Goal: Information Seeking & Learning: Learn about a topic

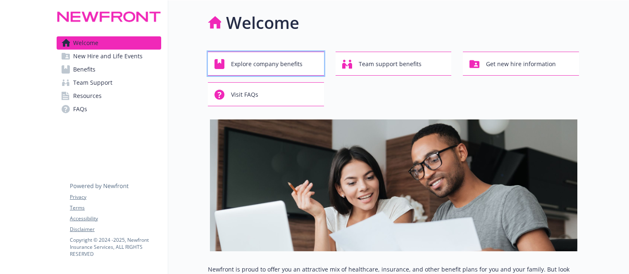
click at [231, 56] on button "Explore company benefits" at bounding box center [266, 64] width 116 height 24
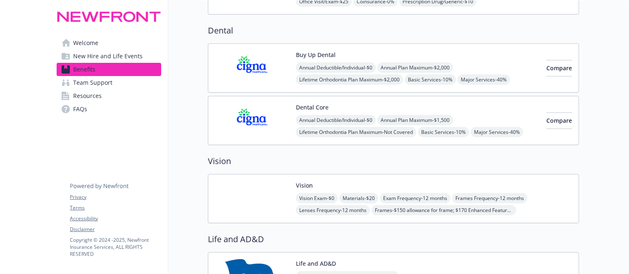
scroll to position [398, 0]
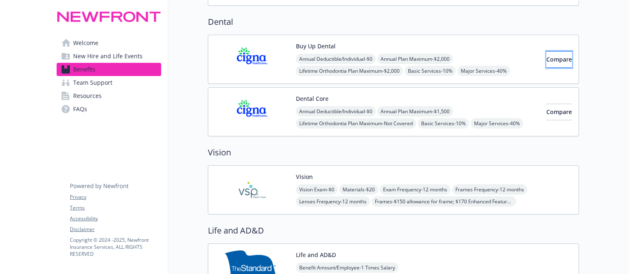
click at [548, 64] on button "Compare" at bounding box center [559, 59] width 26 height 17
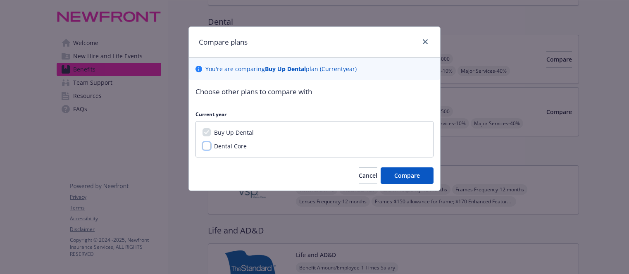
click at [208, 147] on input "Dental Core" at bounding box center [206, 146] width 8 height 8
checkbox input "true"
click at [408, 171] on button "Compare" at bounding box center [407, 175] width 53 height 17
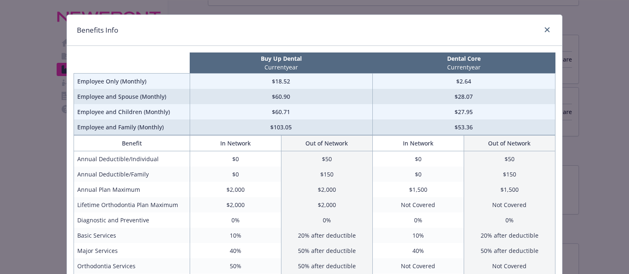
scroll to position [0, 0]
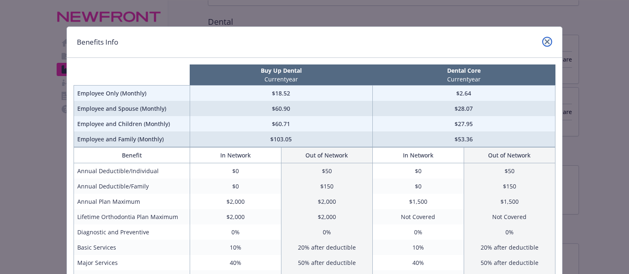
click at [545, 43] on icon "close" at bounding box center [547, 41] width 5 height 5
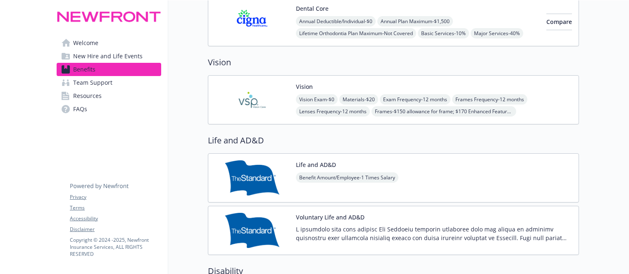
click at [442, 104] on span "Exam Frequency - 12 months" at bounding box center [415, 99] width 71 height 10
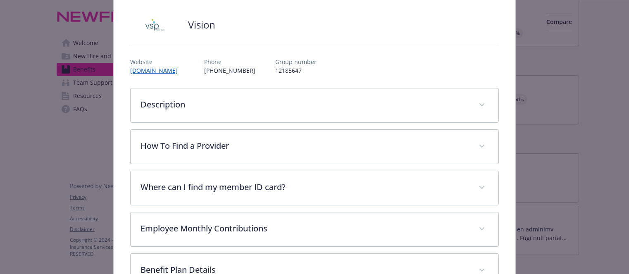
scroll to position [29, 0]
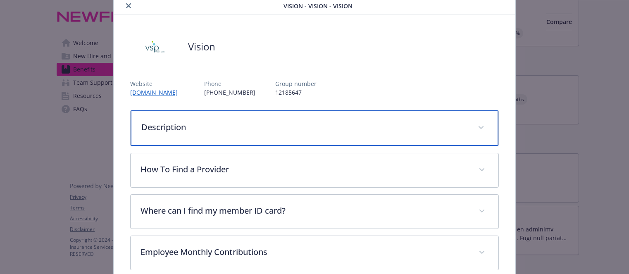
click at [310, 122] on p "Description" at bounding box center [304, 127] width 326 height 12
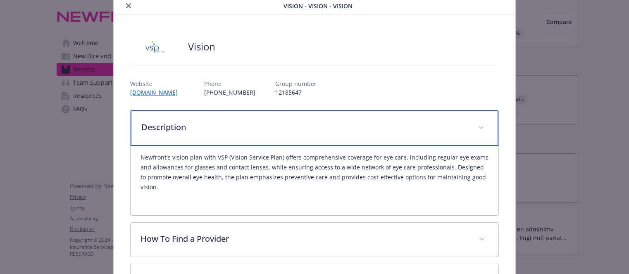
click at [474, 125] on span "details for plan Vision - Vision - Vision" at bounding box center [480, 127] width 13 height 13
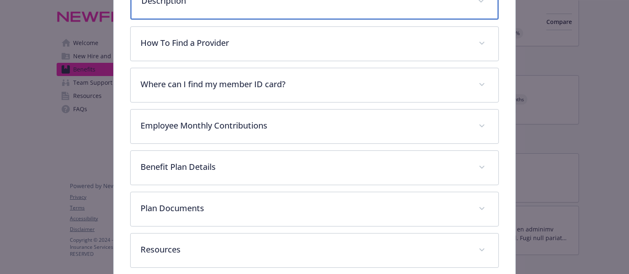
scroll to position [196, 0]
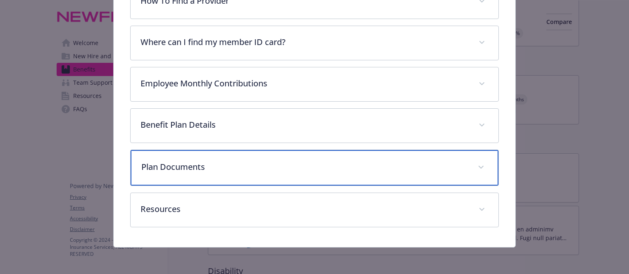
click at [205, 164] on p "Plan Documents" at bounding box center [304, 167] width 326 height 12
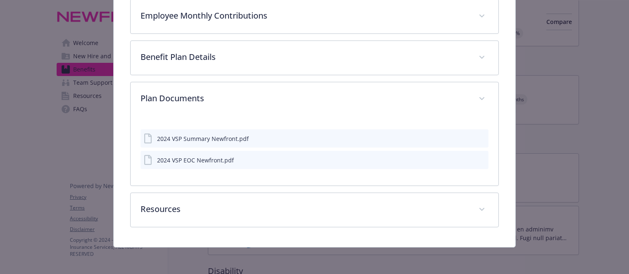
scroll to position [264, 0]
click at [482, 137] on div "2024 VSP Summary Newfront.pdf" at bounding box center [315, 138] width 348 height 18
click at [479, 137] on icon "preview file" at bounding box center [480, 138] width 7 height 6
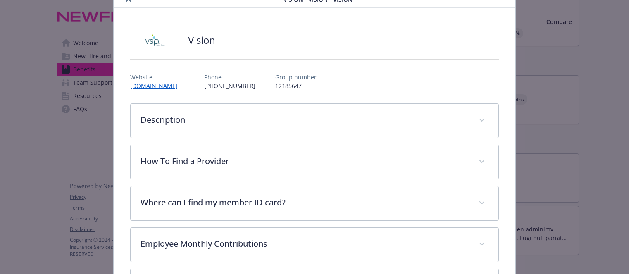
scroll to position [0, 0]
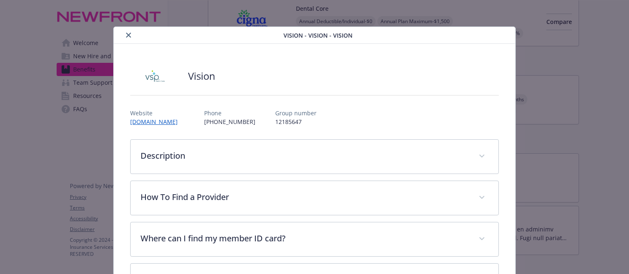
click at [129, 36] on icon "close" at bounding box center [128, 35] width 5 height 5
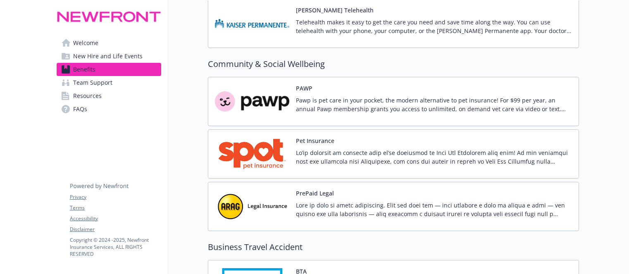
scroll to position [2224, 0]
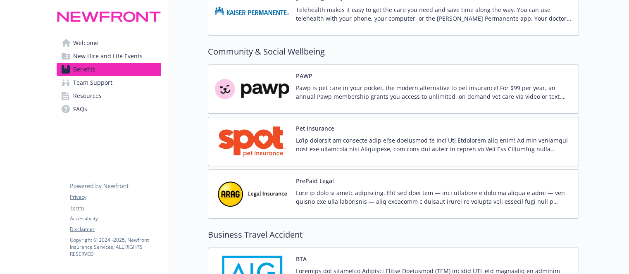
click at [340, 135] on div "Pet Insurance" at bounding box center [434, 141] width 276 height 35
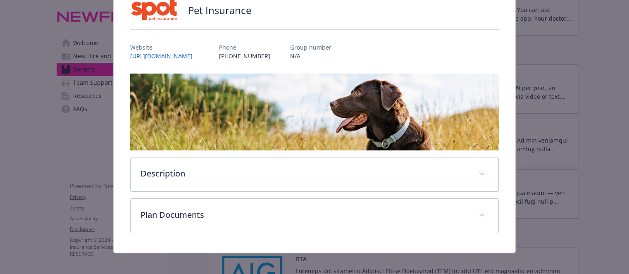
scroll to position [71, 0]
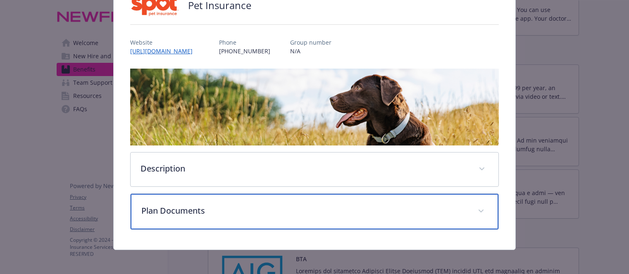
click at [200, 207] on p "Plan Documents" at bounding box center [304, 211] width 326 height 12
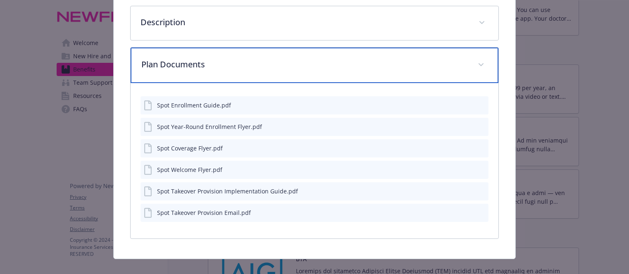
scroll to position [228, 0]
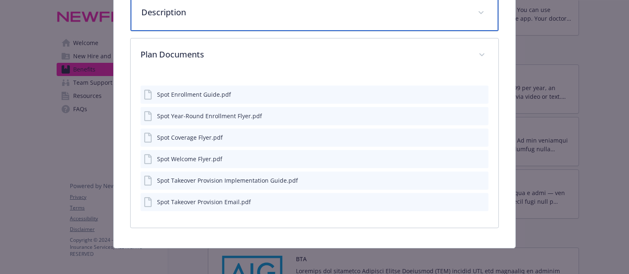
click at [173, 13] on p "Description" at bounding box center [304, 12] width 326 height 12
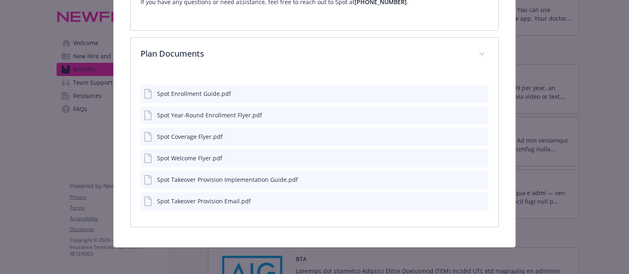
scroll to position [542, 0]
click at [477, 117] on icon "preview file" at bounding box center [480, 115] width 7 height 6
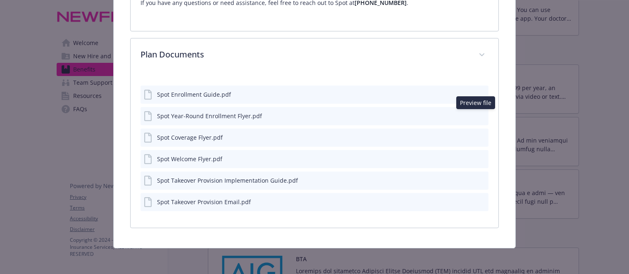
click at [477, 134] on icon "preview file" at bounding box center [480, 137] width 7 height 6
click at [479, 93] on icon "preview file" at bounding box center [480, 94] width 7 height 6
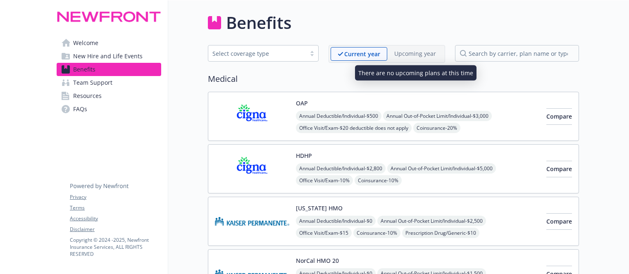
click at [424, 54] on p "Upcoming year" at bounding box center [415, 53] width 42 height 9
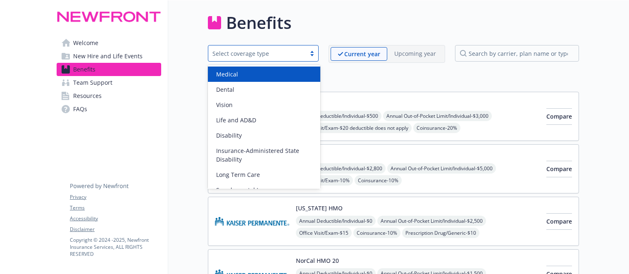
click at [310, 54] on div at bounding box center [312, 53] width 12 height 7
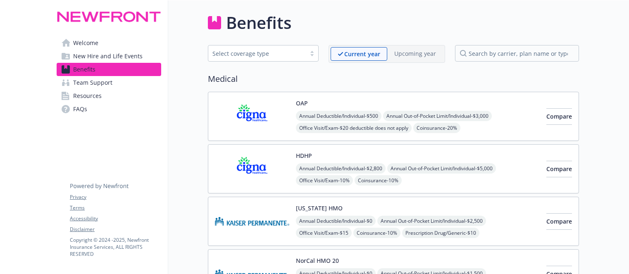
click at [341, 23] on div "Benefits" at bounding box center [393, 22] width 371 height 25
click at [95, 56] on span "New Hire and Life Events" at bounding box center [107, 56] width 69 height 13
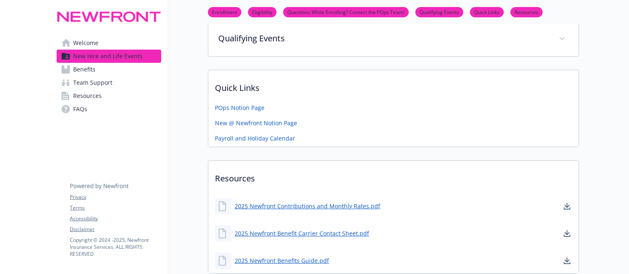
scroll to position [292, 0]
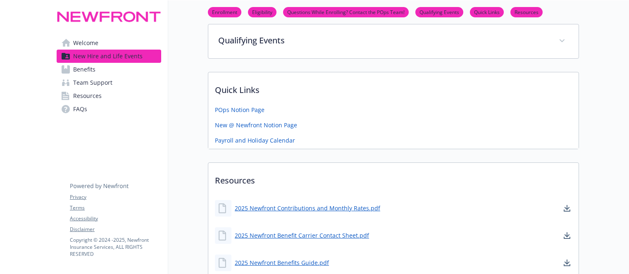
click at [94, 47] on span "Welcome" at bounding box center [85, 42] width 25 height 13
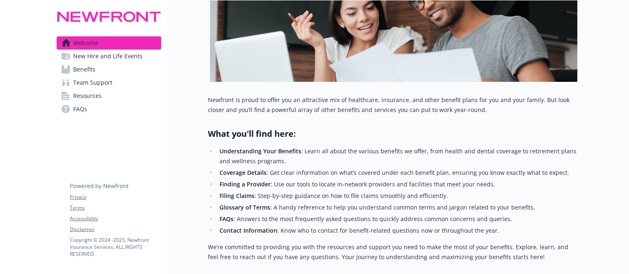
click at [92, 83] on span "Team Support" at bounding box center [92, 82] width 39 height 13
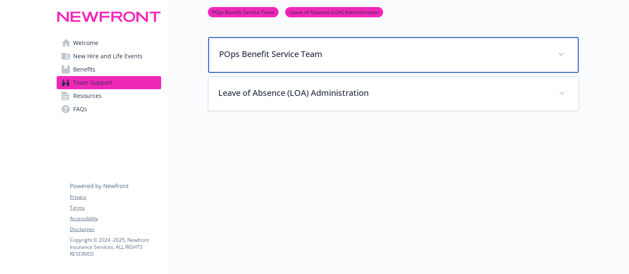
scroll to position [129, 0]
click at [567, 51] on span at bounding box center [561, 54] width 13 height 13
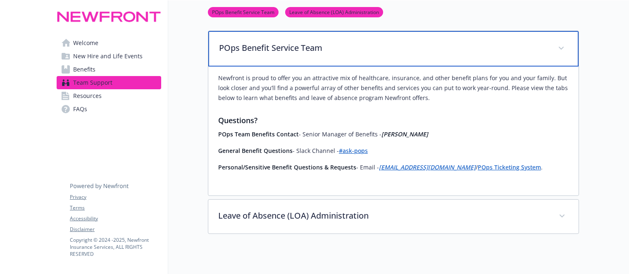
click at [567, 51] on span at bounding box center [561, 48] width 13 height 13
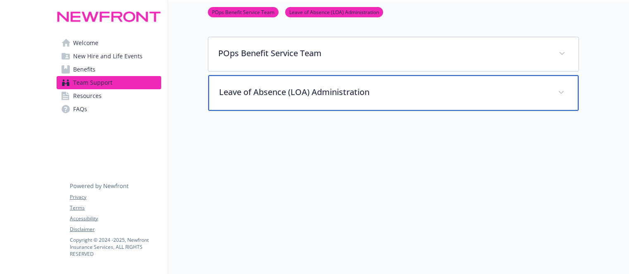
click at [563, 86] on span at bounding box center [561, 92] width 13 height 13
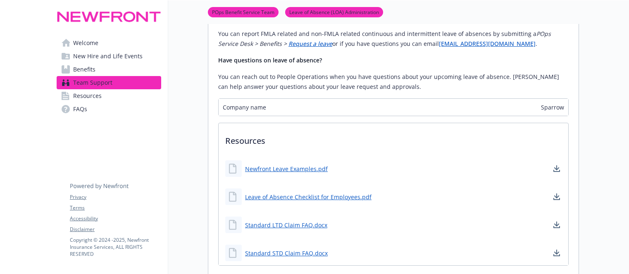
scroll to position [706, 0]
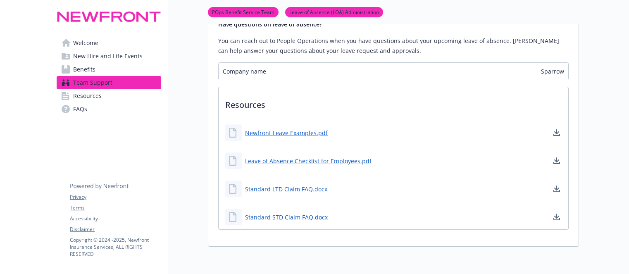
click at [87, 100] on span "Resources" at bounding box center [87, 95] width 29 height 13
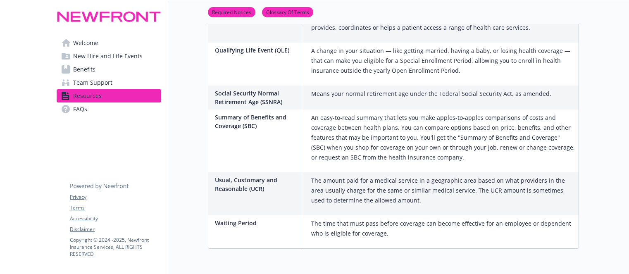
scroll to position [1473, 0]
